Goal: Task Accomplishment & Management: Use online tool/utility

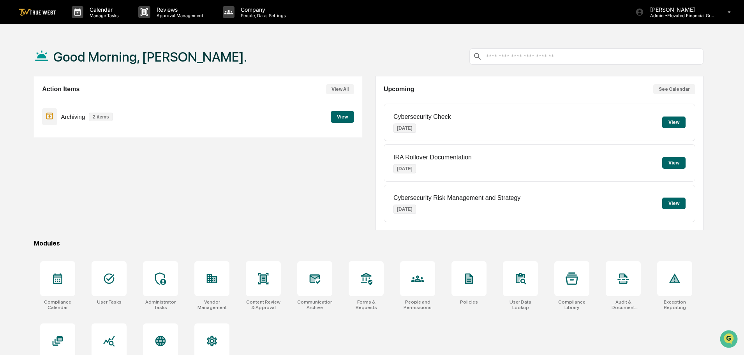
click at [343, 116] on button "View" at bounding box center [342, 117] width 23 height 12
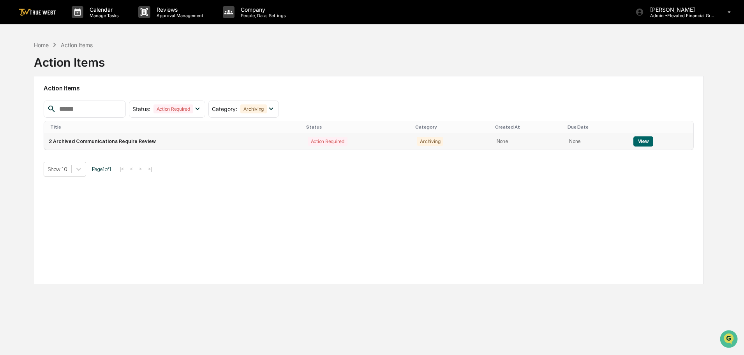
click at [639, 141] on button "View" at bounding box center [643, 141] width 20 height 10
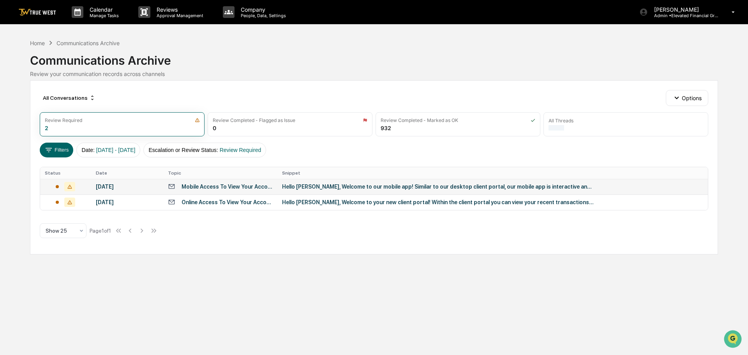
click at [326, 187] on div "Hello [PERSON_NAME], Welcome to our mobile app! Similar to our desktop client p…" at bounding box center [438, 186] width 312 height 6
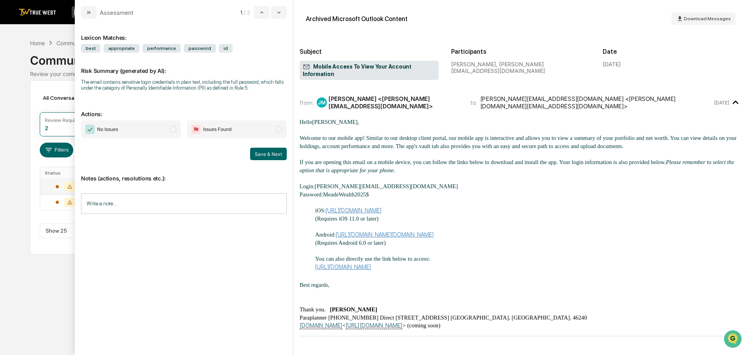
click at [173, 128] on span "modal" at bounding box center [172, 129] width 7 height 7
click at [271, 154] on button "Save & Next" at bounding box center [268, 154] width 37 height 12
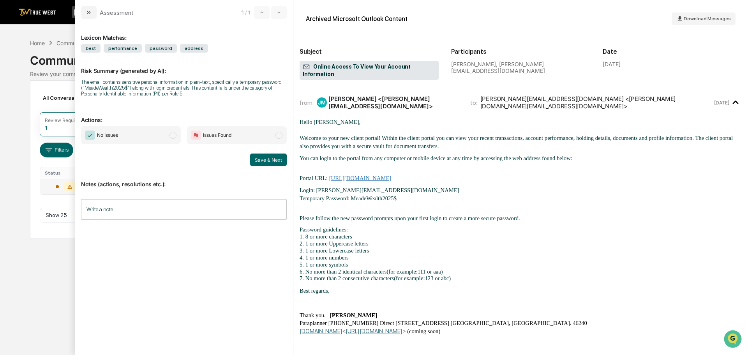
click at [173, 133] on span "modal" at bounding box center [172, 135] width 7 height 7
click at [272, 160] on button "Save & Next" at bounding box center [268, 159] width 37 height 12
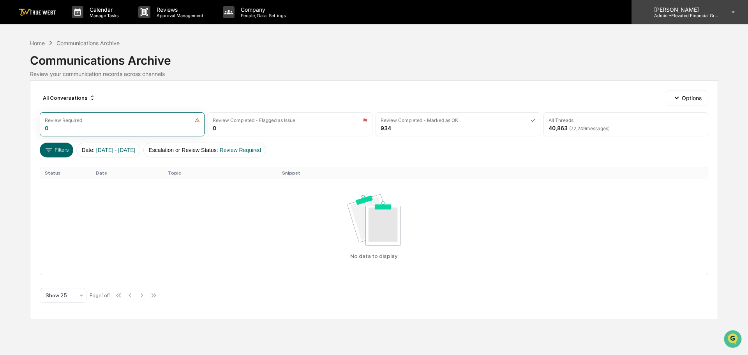
click at [678, 13] on p "Admin • Elevated Financial Group" at bounding box center [684, 15] width 72 height 5
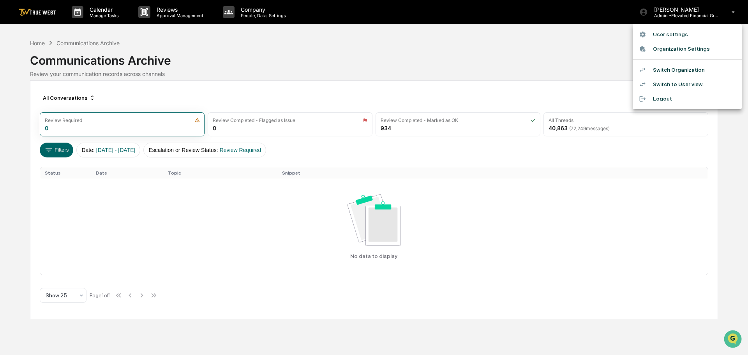
click at [662, 70] on li "Switch Organization" at bounding box center [686, 70] width 109 height 14
